Goal: Transaction & Acquisition: Purchase product/service

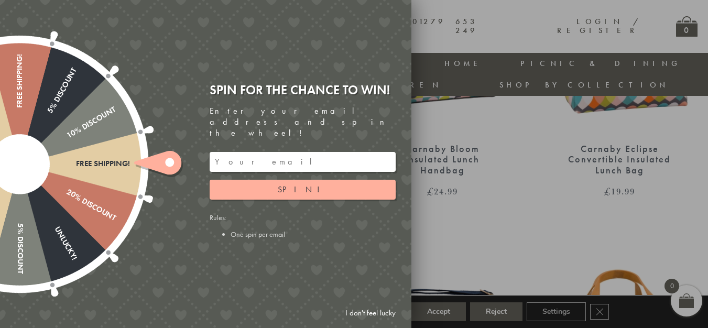
scroll to position [553, 1]
click at [405, 234] on div "Spin for the chance to win! Enter your email address and spin the wheel! Spin! …" at bounding box center [307, 164] width 210 height 180
click at [386, 309] on link "I don't feel lucky" at bounding box center [370, 312] width 61 height 19
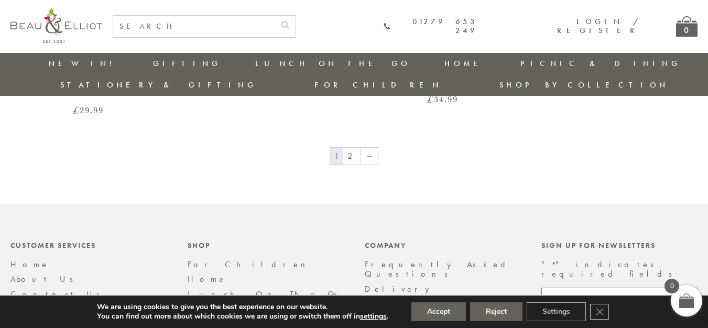
scroll to position [1884, 0]
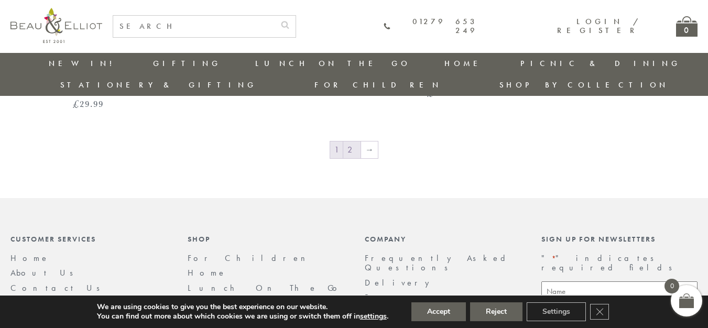
click at [354, 141] on link "2" at bounding box center [351, 149] width 17 height 17
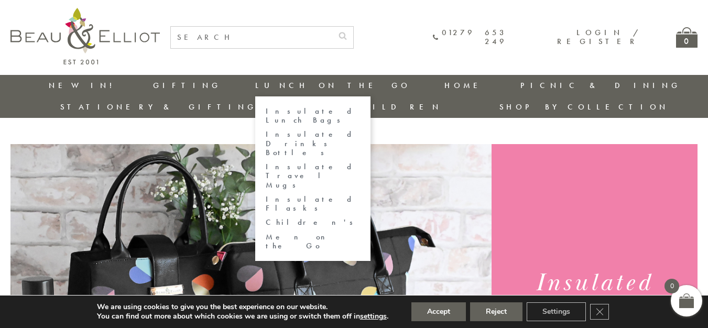
click at [266, 109] on link "Insulated Lunch Bags" at bounding box center [313, 116] width 94 height 18
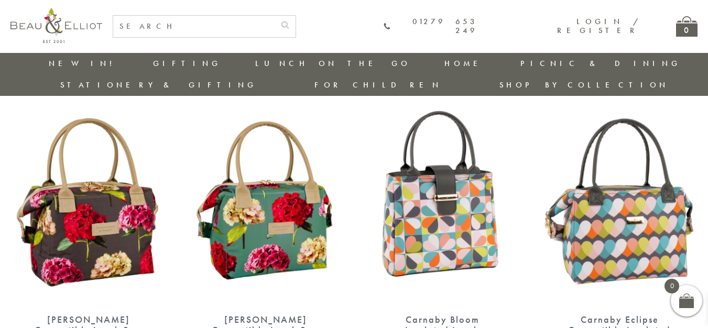
scroll to position [382, 0]
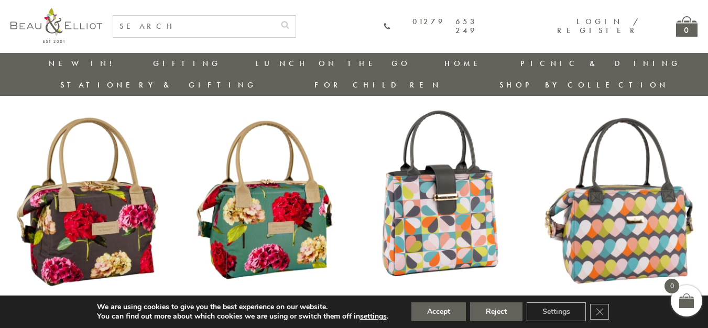
click at [608, 228] on img at bounding box center [619, 202] width 156 height 201
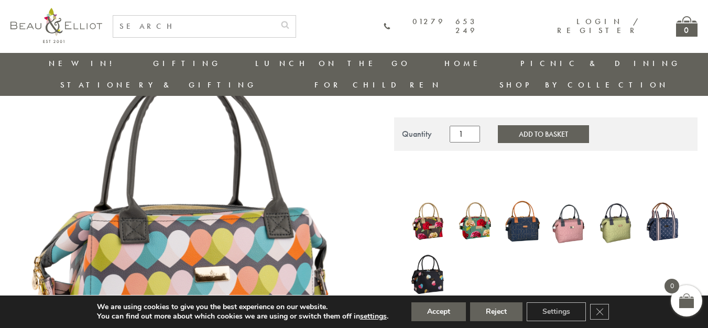
scroll to position [0, 2]
